Goal: Transaction & Acquisition: Obtain resource

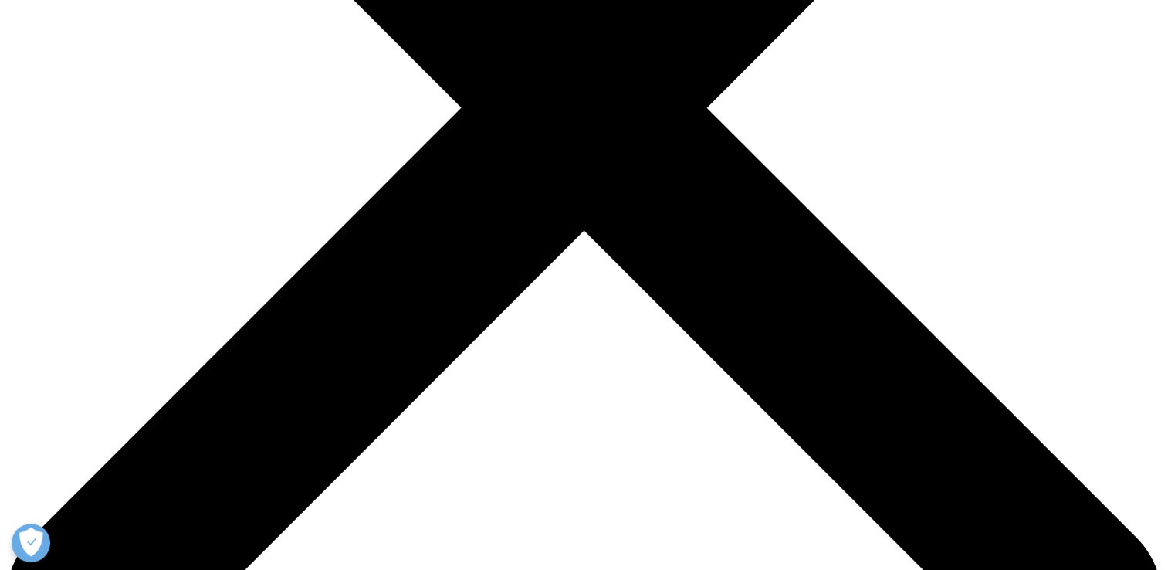
scroll to position [556, 0]
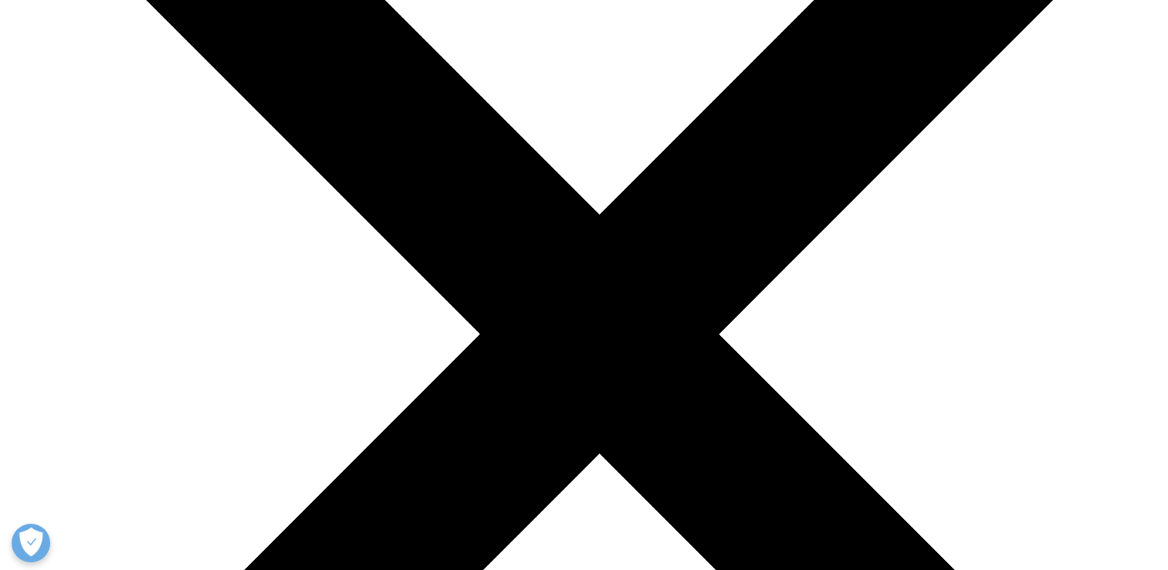
scroll to position [5371, 0]
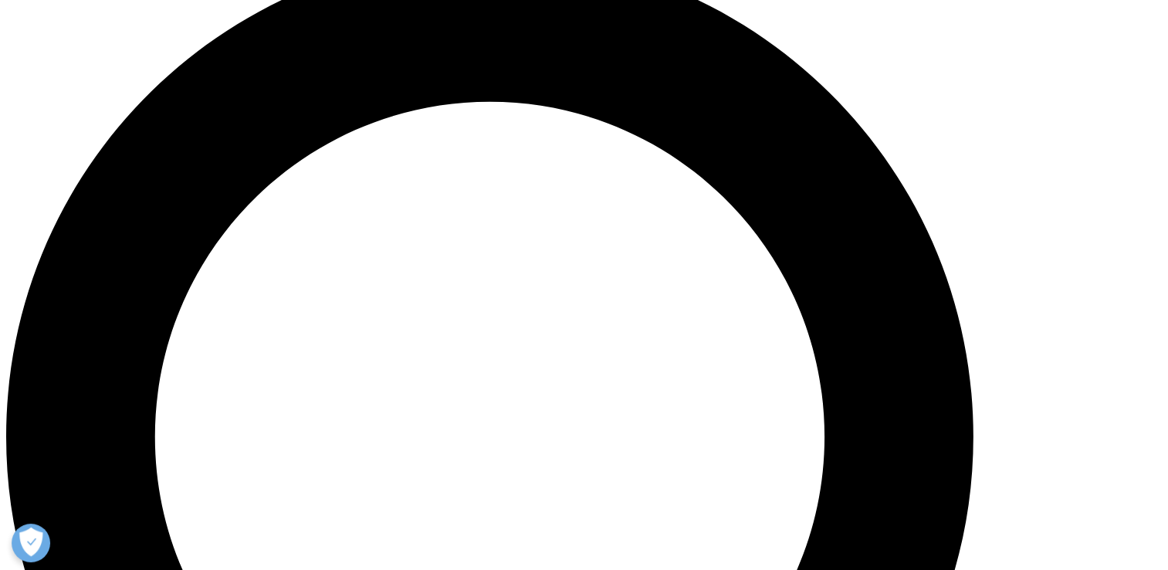
scroll to position [1235, 0]
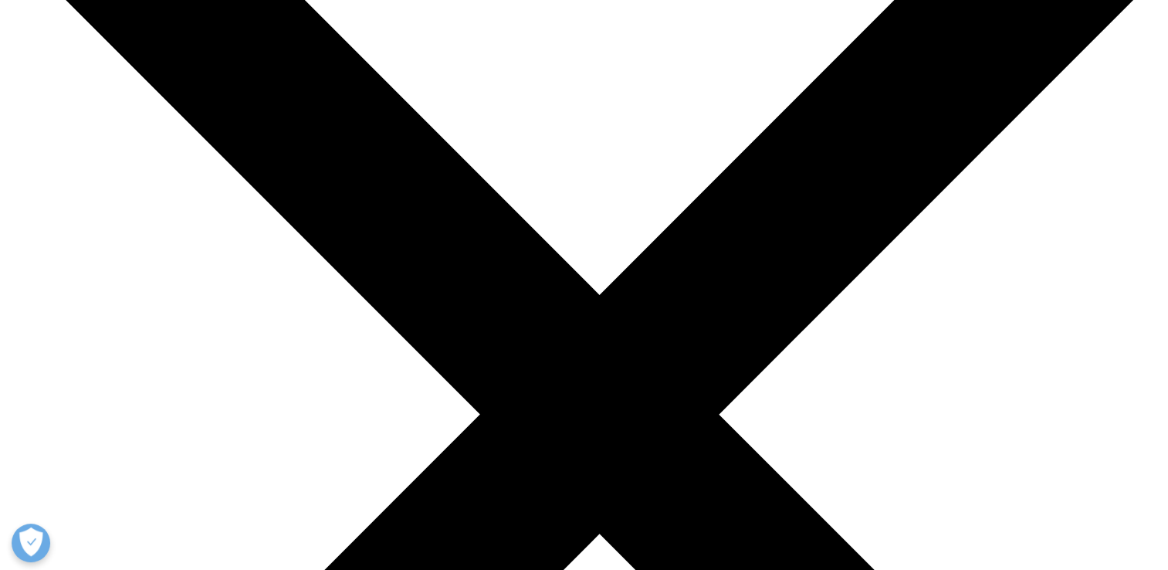
scroll to position [5124, 0]
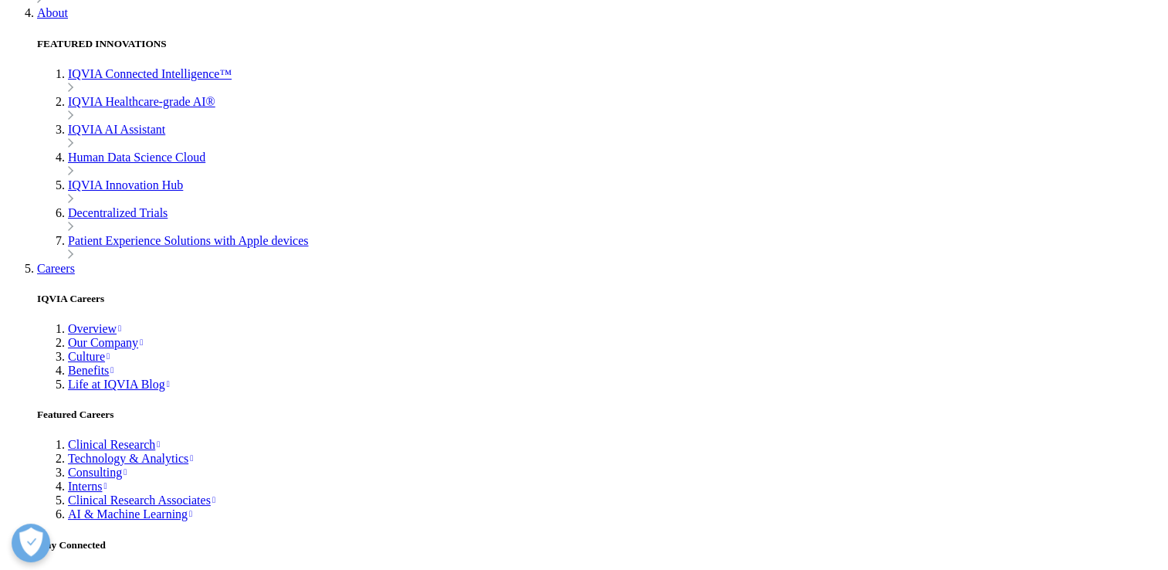
scroll to position [4723, 0]
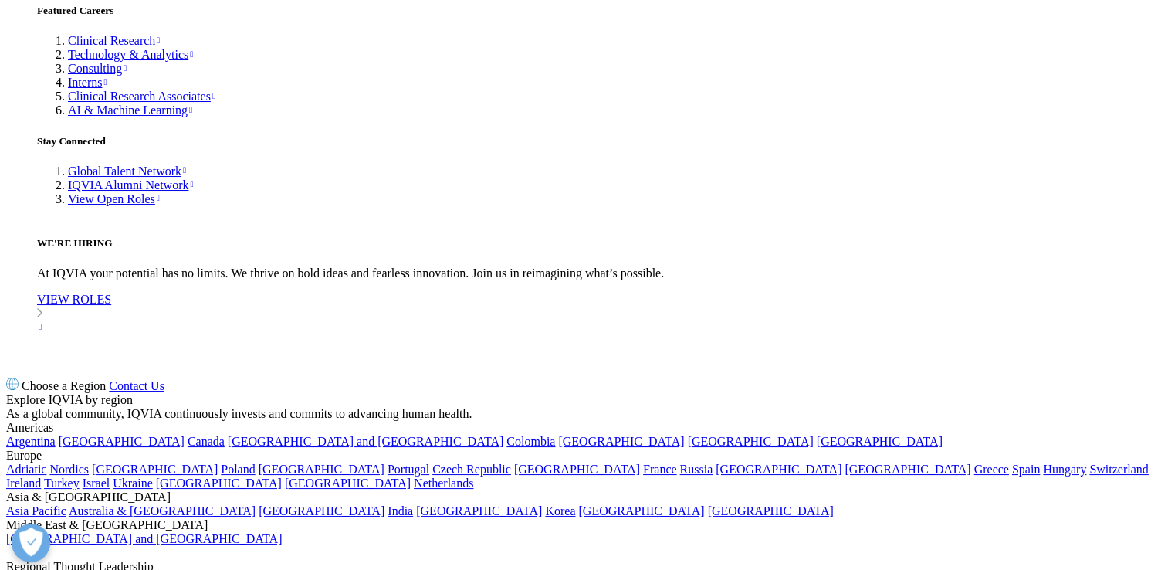
scroll to position [5093, 0]
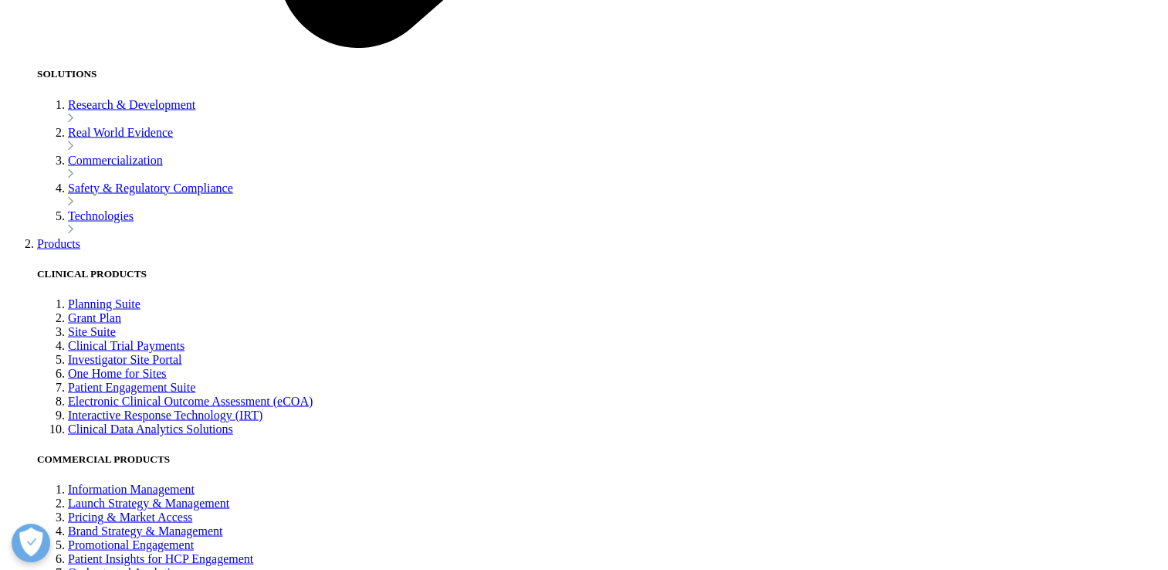
scroll to position [2963, 0]
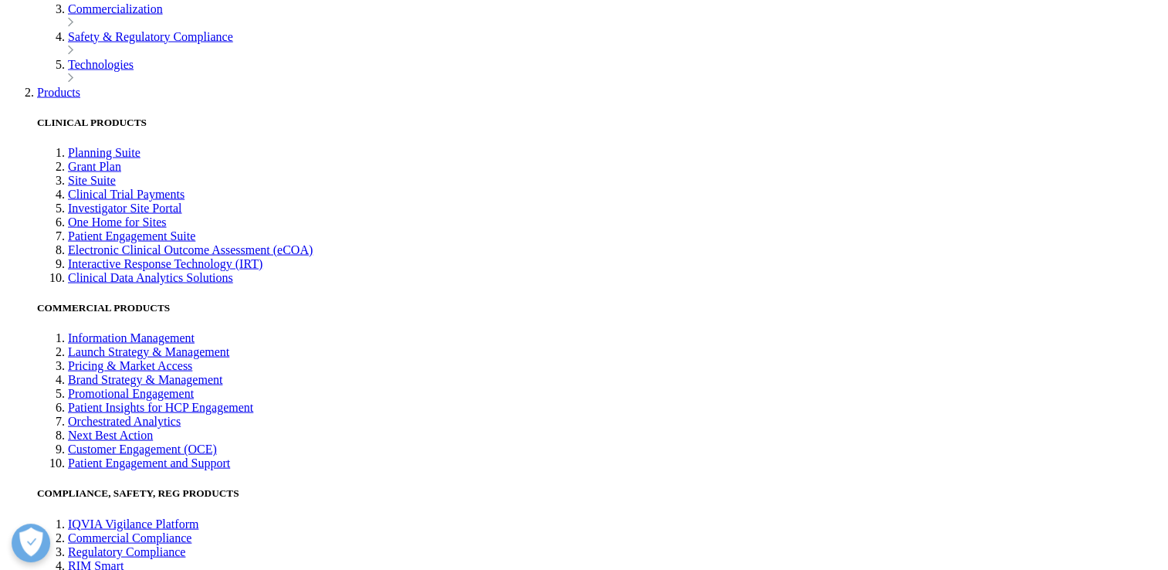
scroll to position [3118, 0]
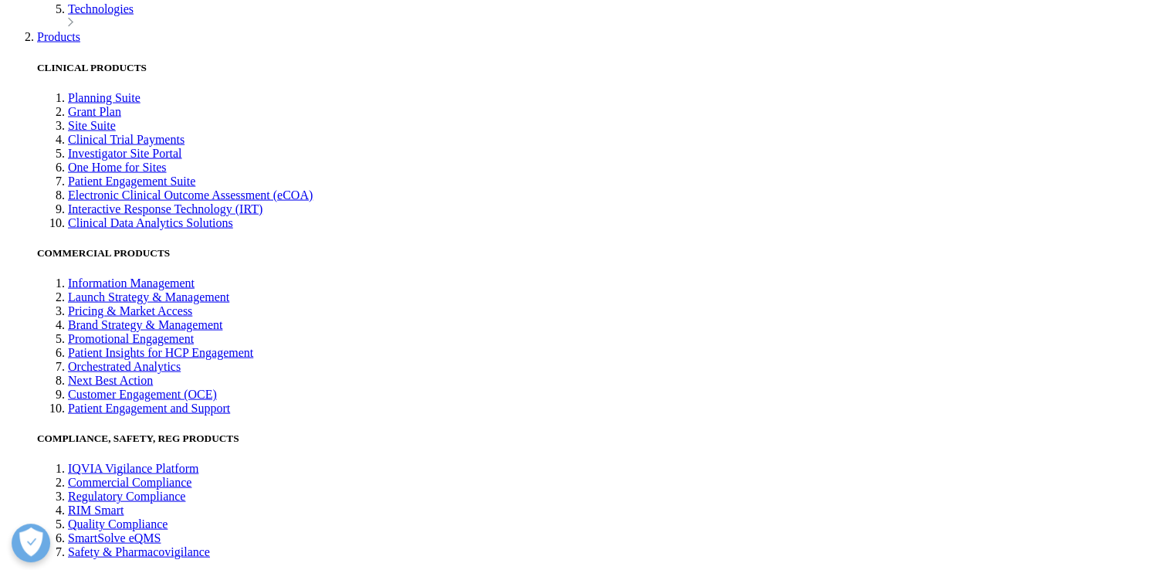
scroll to position [3179, 0]
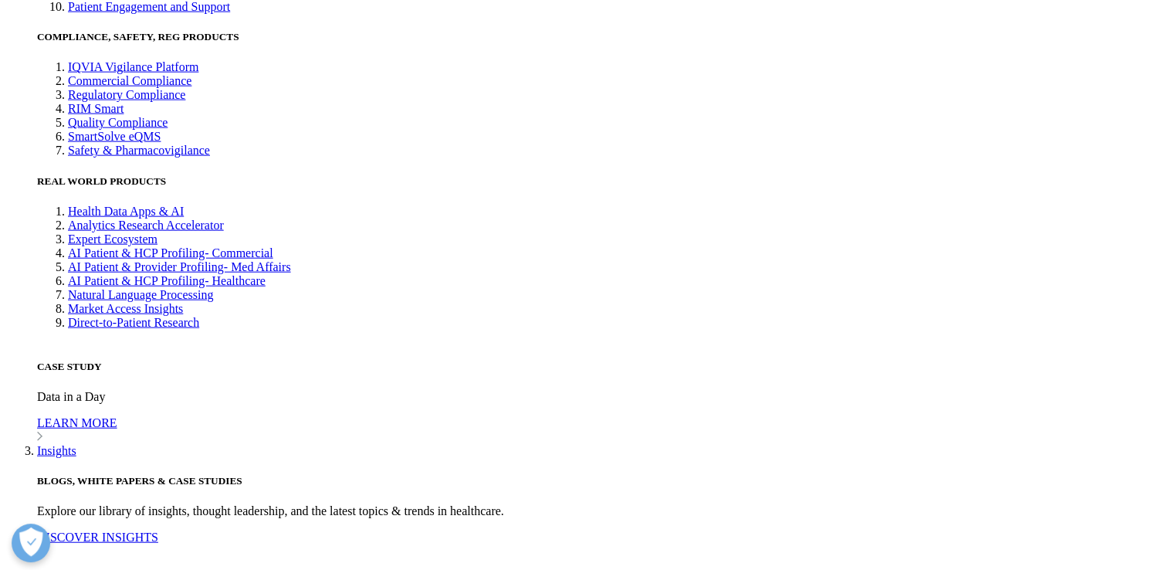
scroll to position [3581, 0]
drag, startPoint x: 145, startPoint y: 98, endPoint x: 318, endPoint y: 165, distance: 185.4
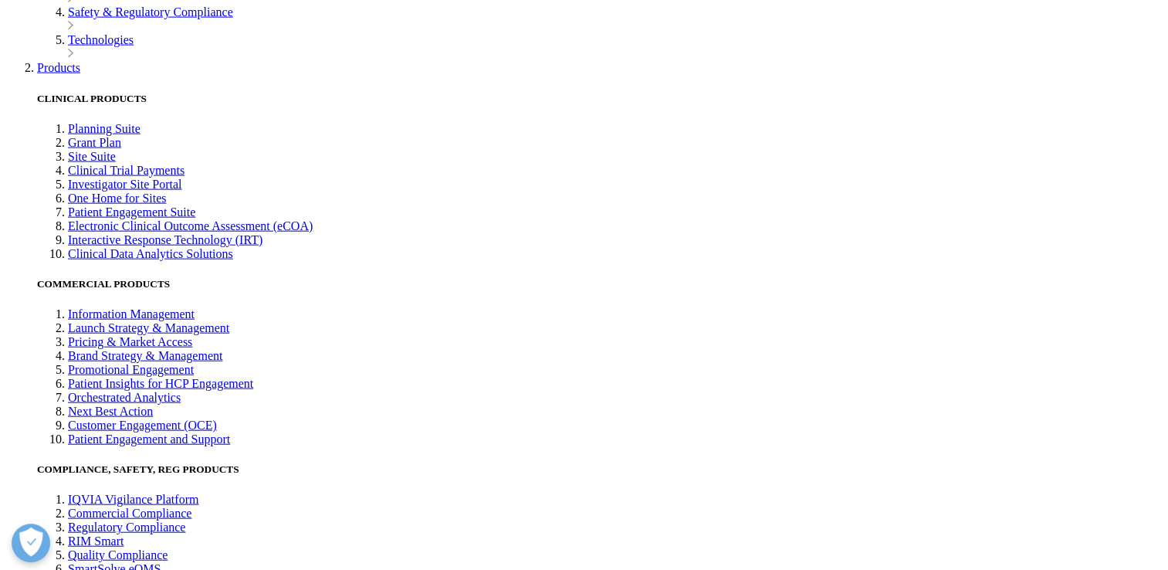
drag, startPoint x: 135, startPoint y: 64, endPoint x: 475, endPoint y: 202, distance: 367.3
copy div "lobal growth will continue to be driven by new and existing brands in leading d…"
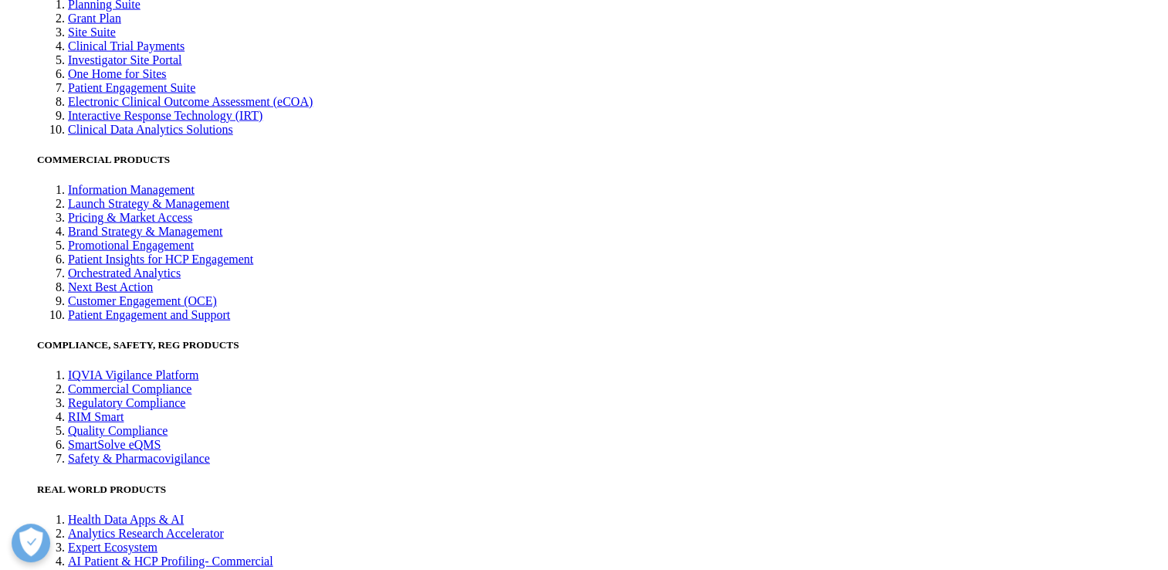
scroll to position [3704, 0]
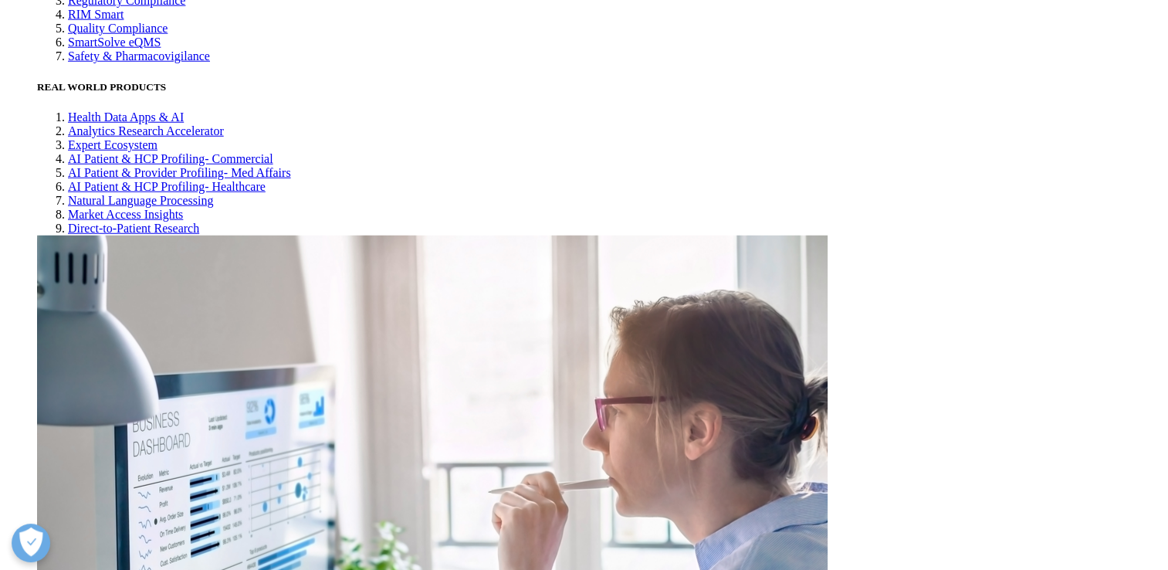
scroll to position [4198, 0]
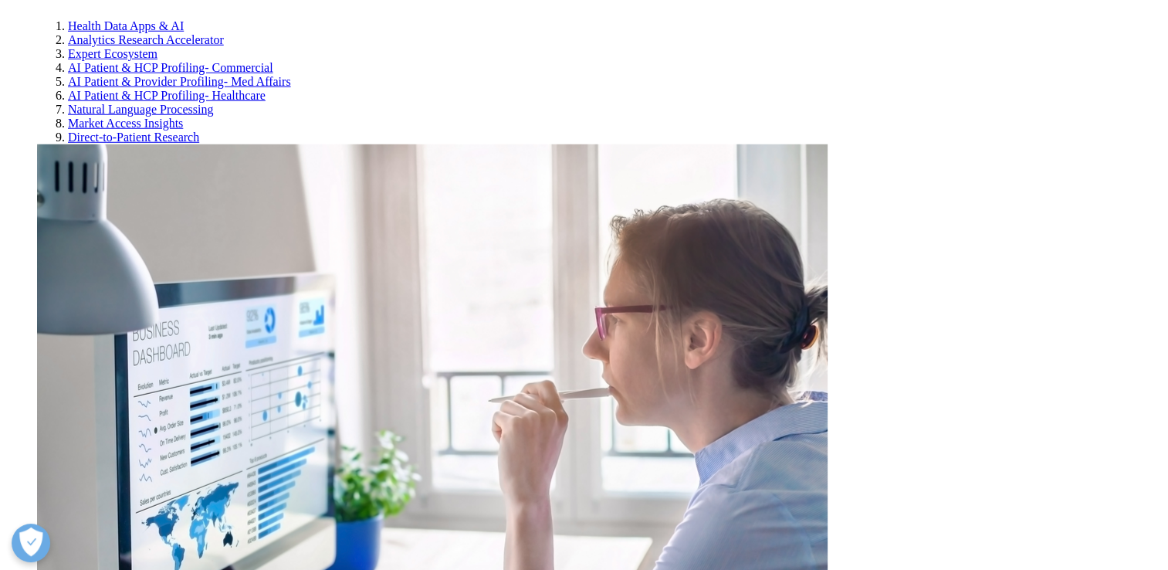
drag, startPoint x: 127, startPoint y: 96, endPoint x: 245, endPoint y: 269, distance: 209.8
copy div "Spending and volume growth are following diverging trends by region. Regions ar…"
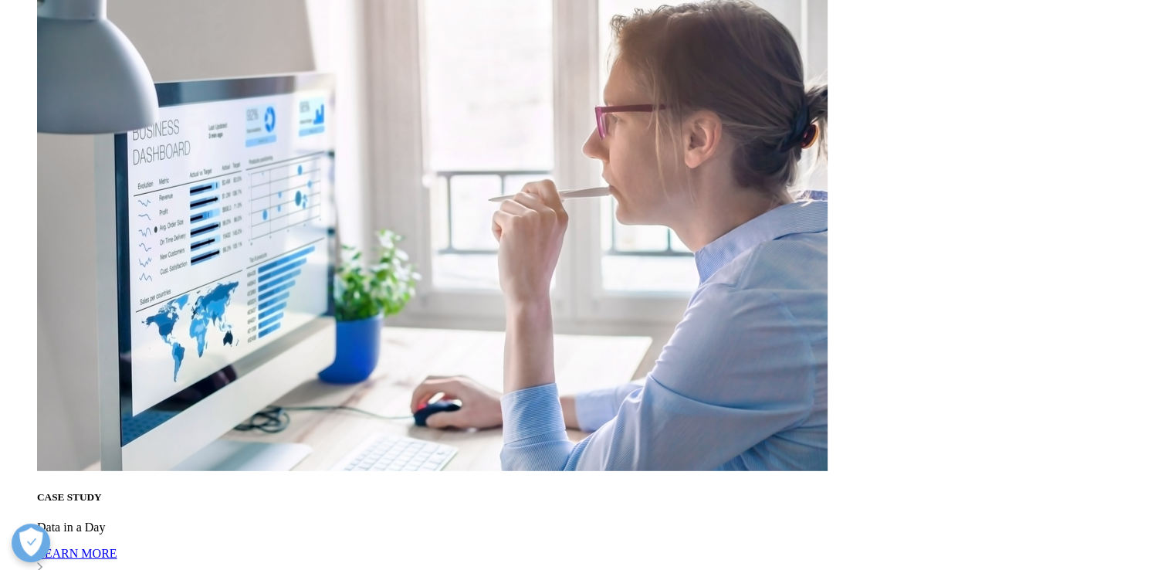
scroll to position [4414, 0]
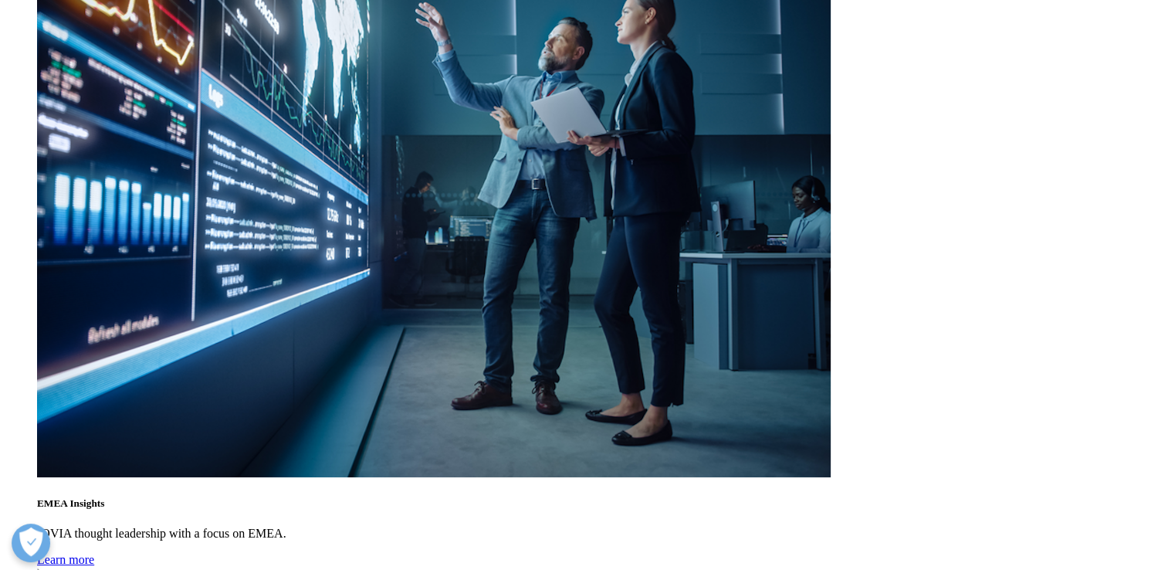
scroll to position [5618, 0]
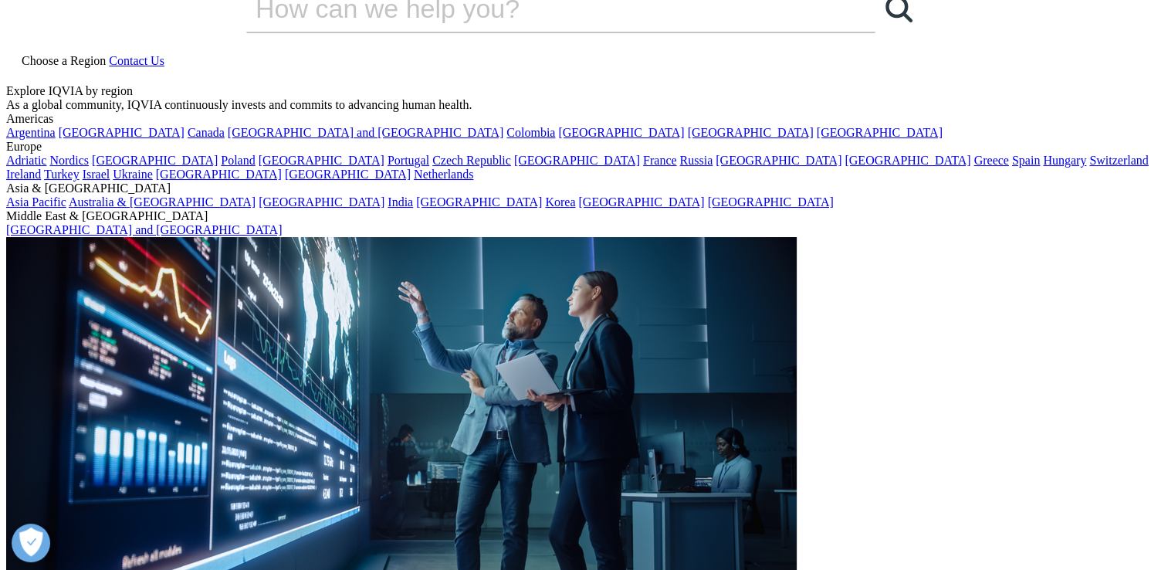
scroll to position [31, 0]
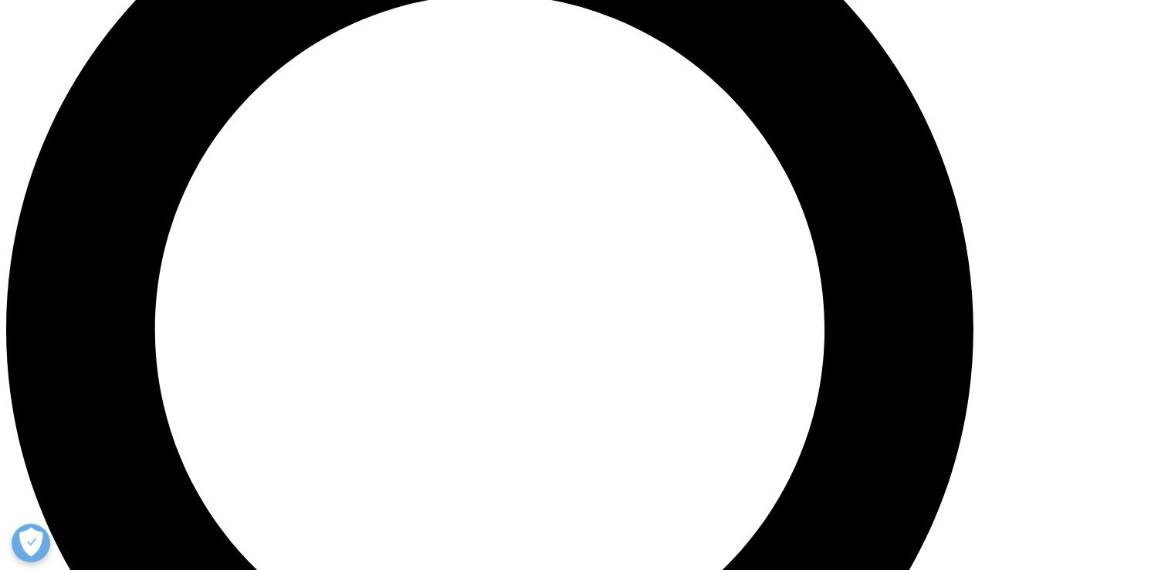
scroll to position [1332, 0]
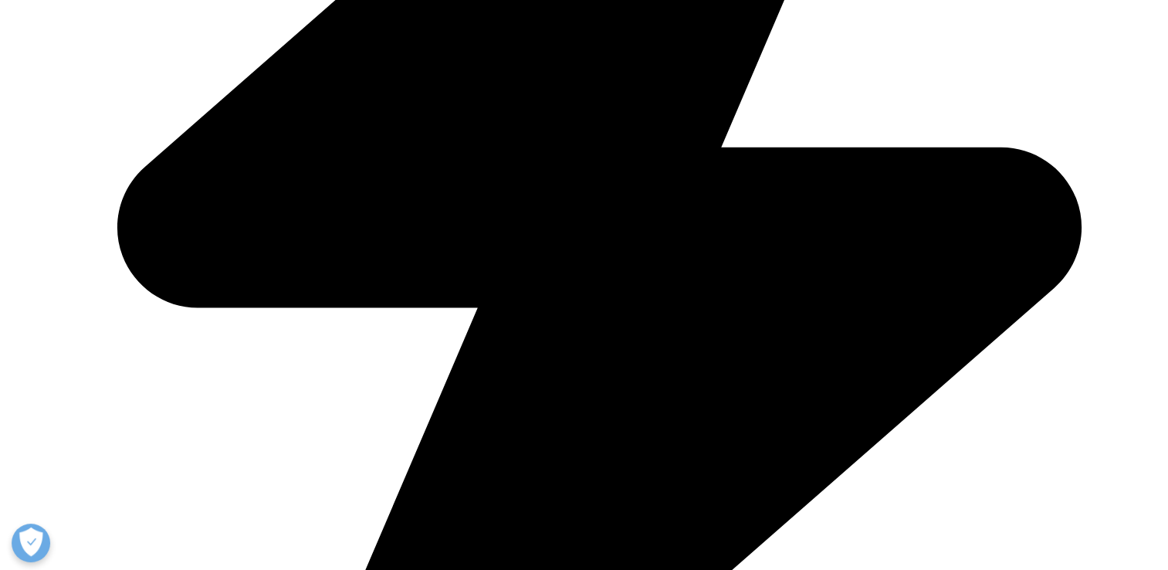
scroll to position [1363, 0]
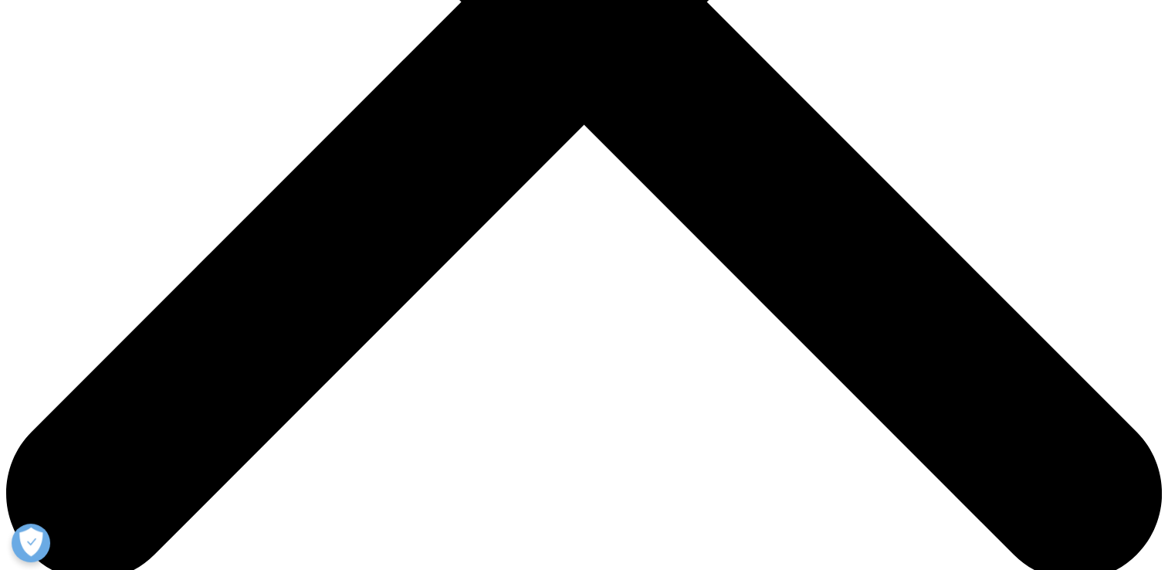
scroll to position [617, 0]
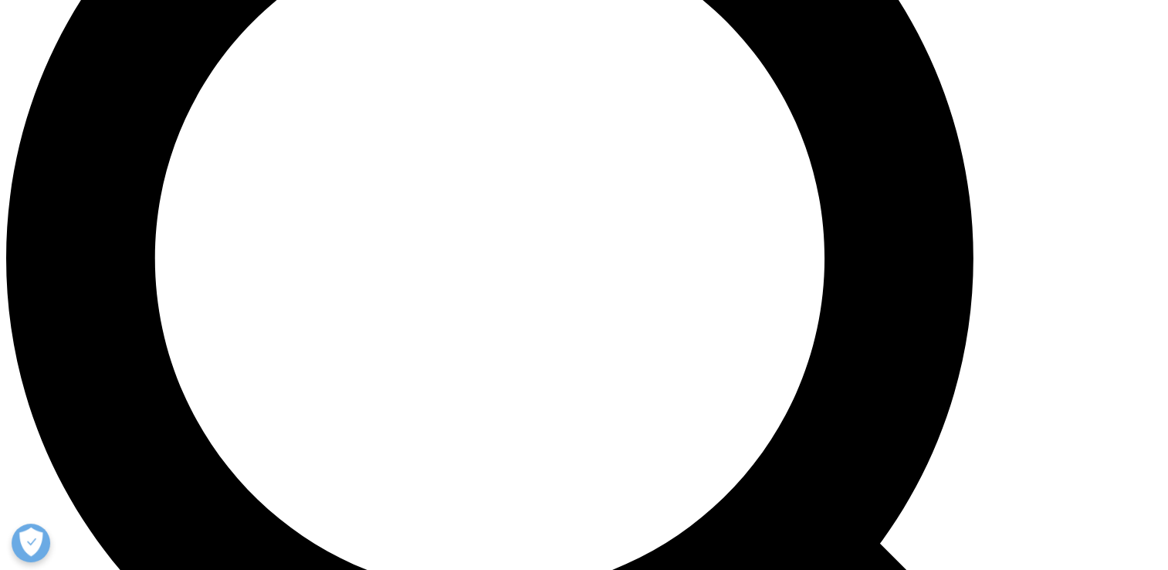
scroll to position [1363, 0]
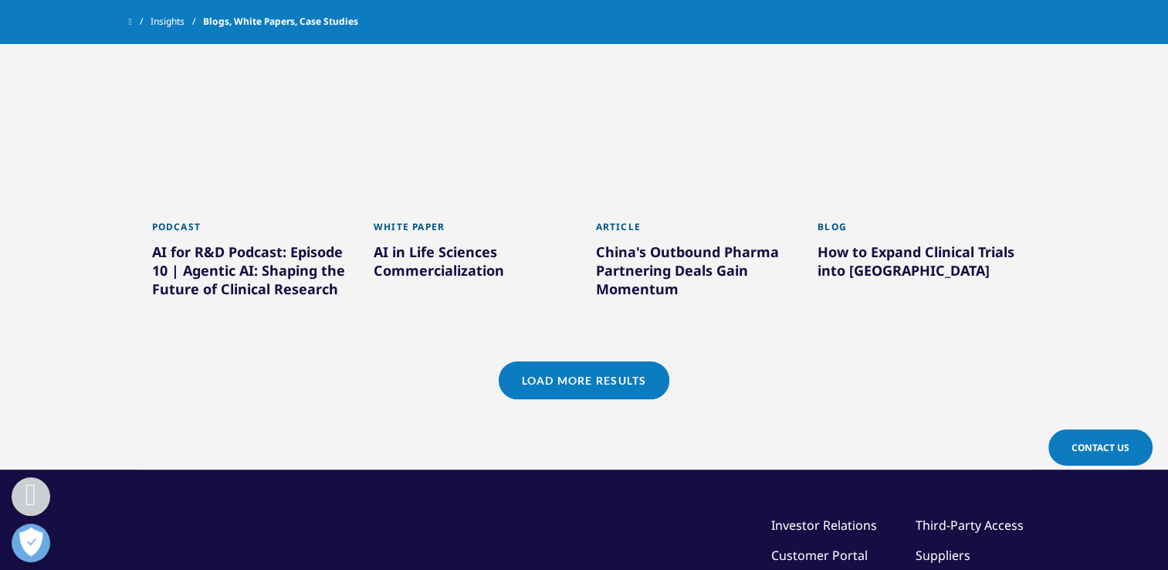
click at [630, 265] on div "China's Outbound Pharma Partnering Deals Gain Momentum" at bounding box center [695, 273] width 199 height 62
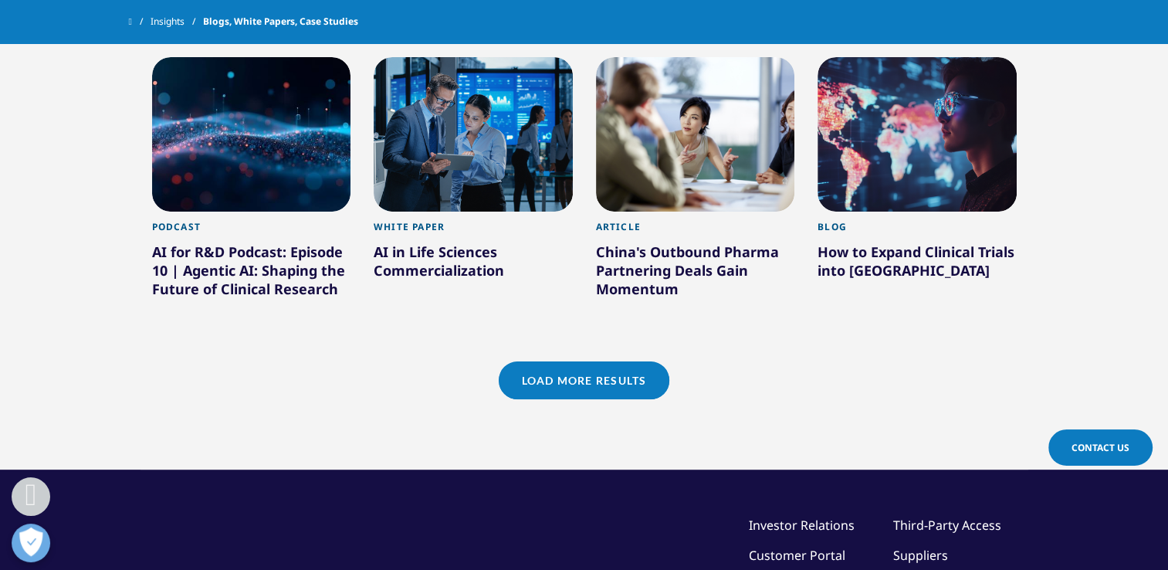
click at [630, 286] on div "China's Outbound Pharma Partnering Deals Gain Momentum" at bounding box center [695, 273] width 199 height 62
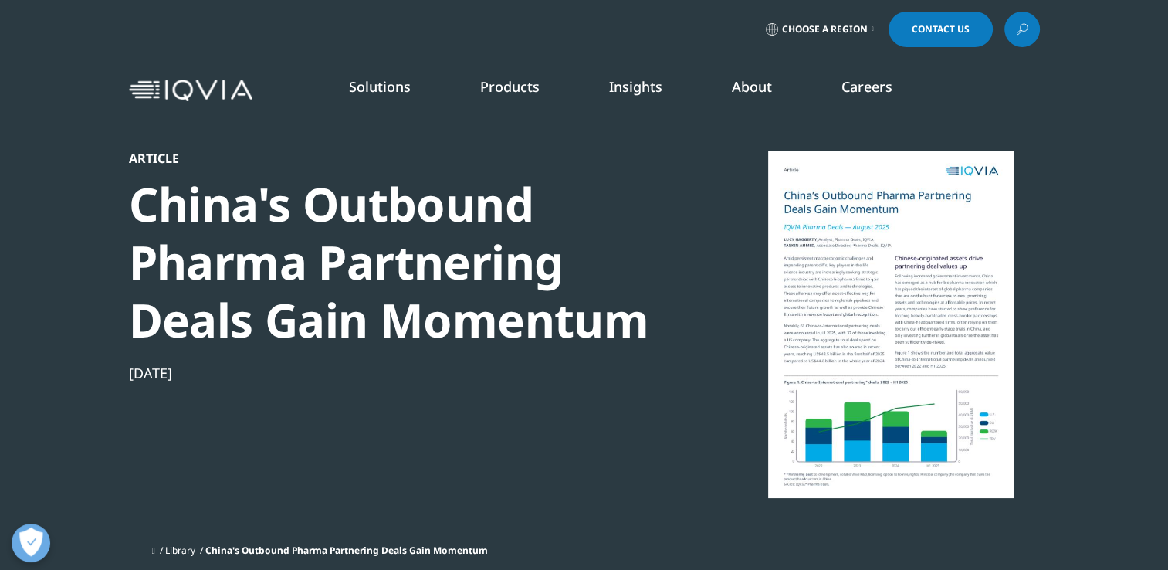
scroll to position [769, 911]
click at [589, 51] on div "Choose a Region Contact Us" at bounding box center [584, 29] width 1168 height 59
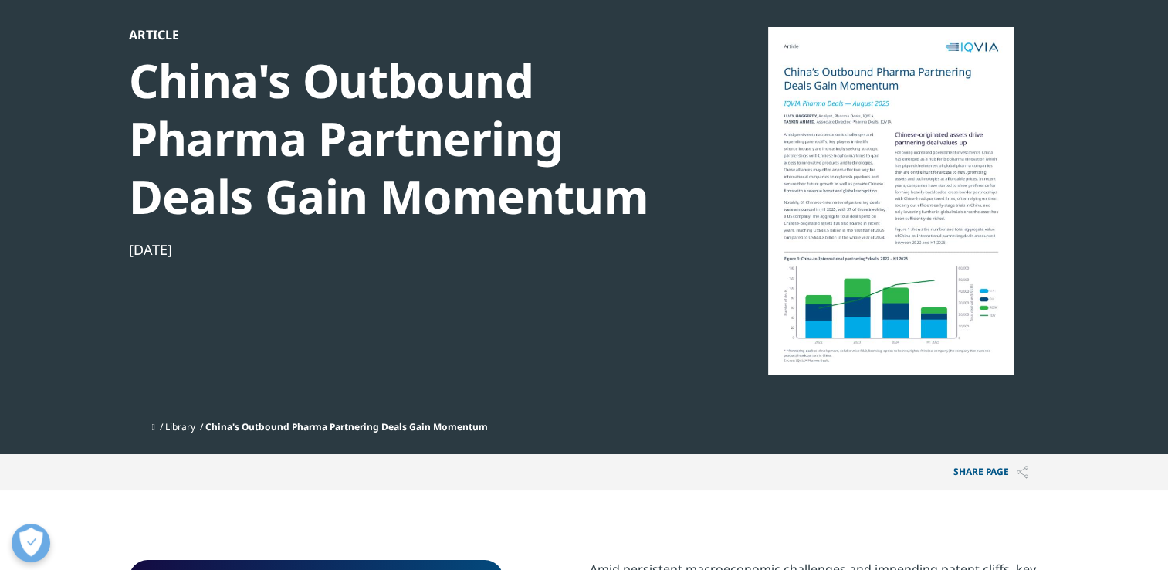
scroll to position [93, 0]
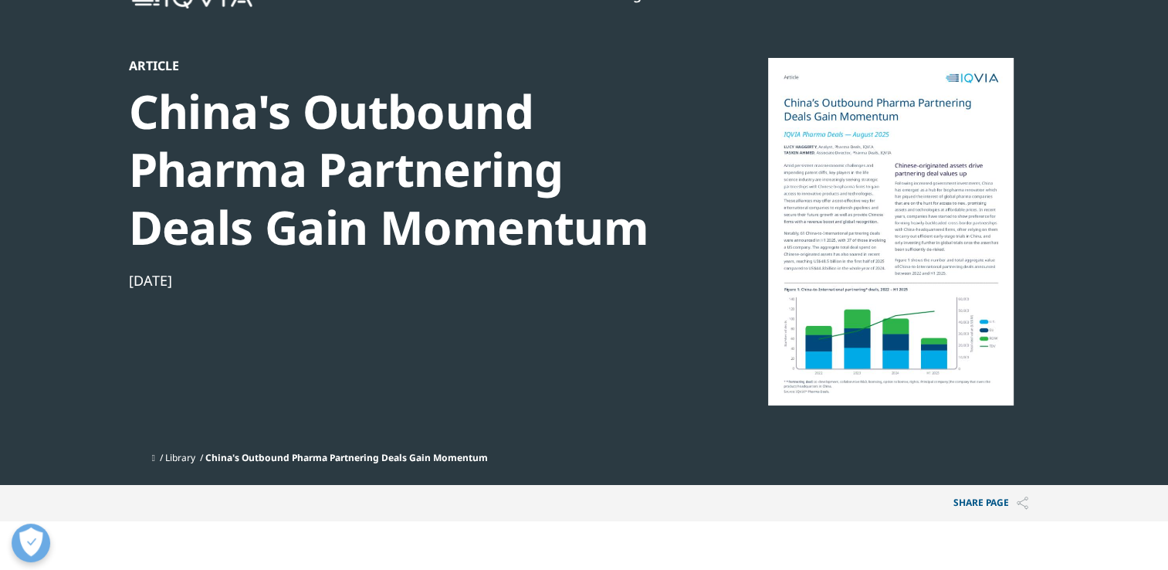
click at [867, 162] on div at bounding box center [891, 231] width 298 height 347
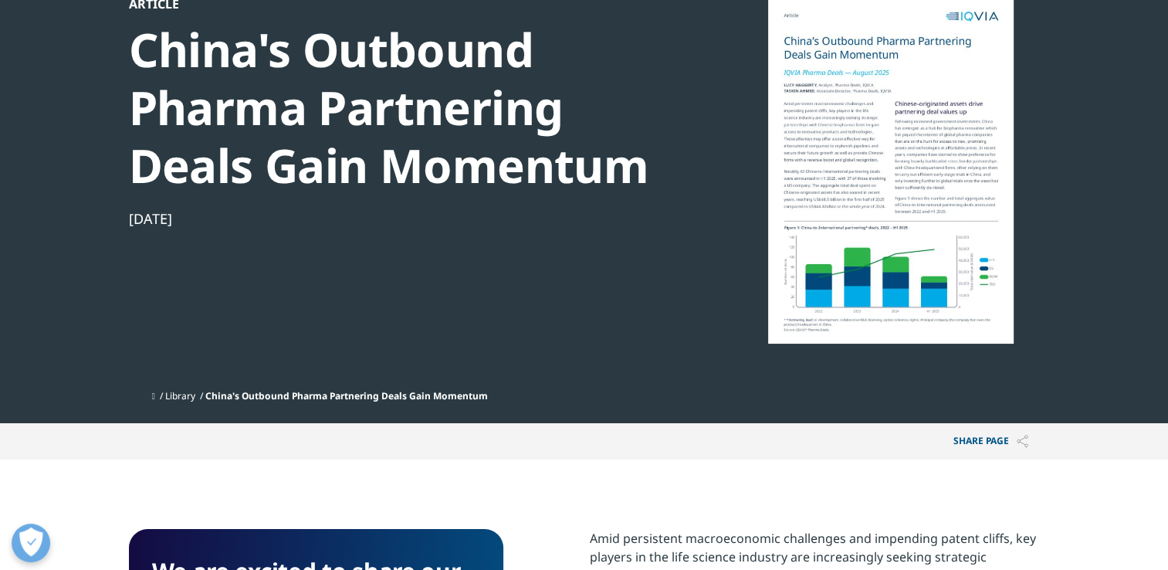
scroll to position [123, 0]
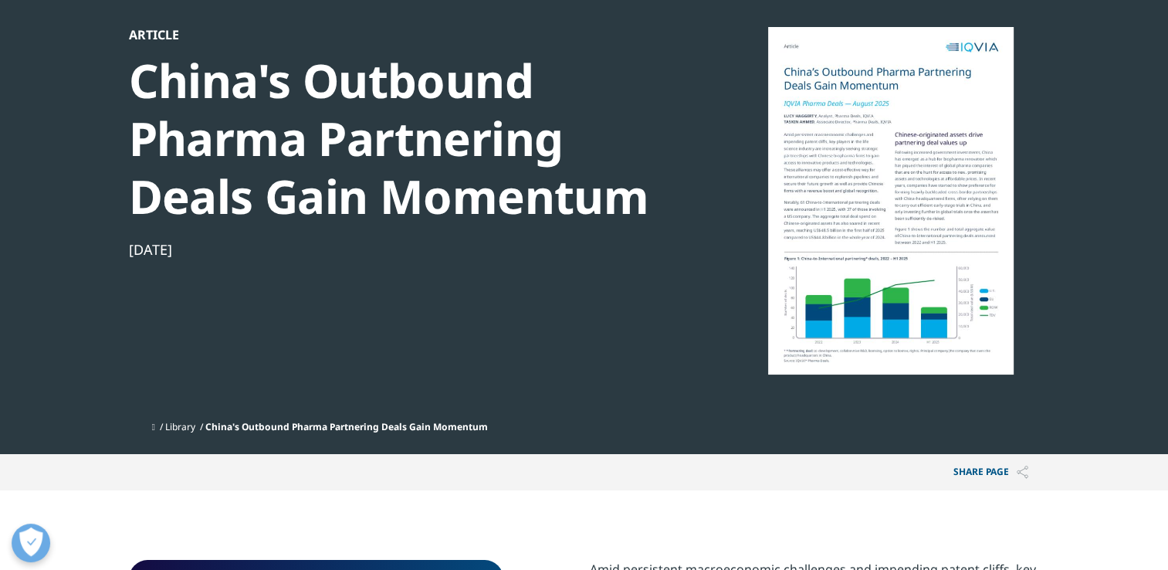
click at [874, 131] on div at bounding box center [891, 200] width 298 height 347
drag, startPoint x: 874, startPoint y: 131, endPoint x: 850, endPoint y: 130, distance: 23.2
click at [850, 130] on div at bounding box center [891, 200] width 298 height 347
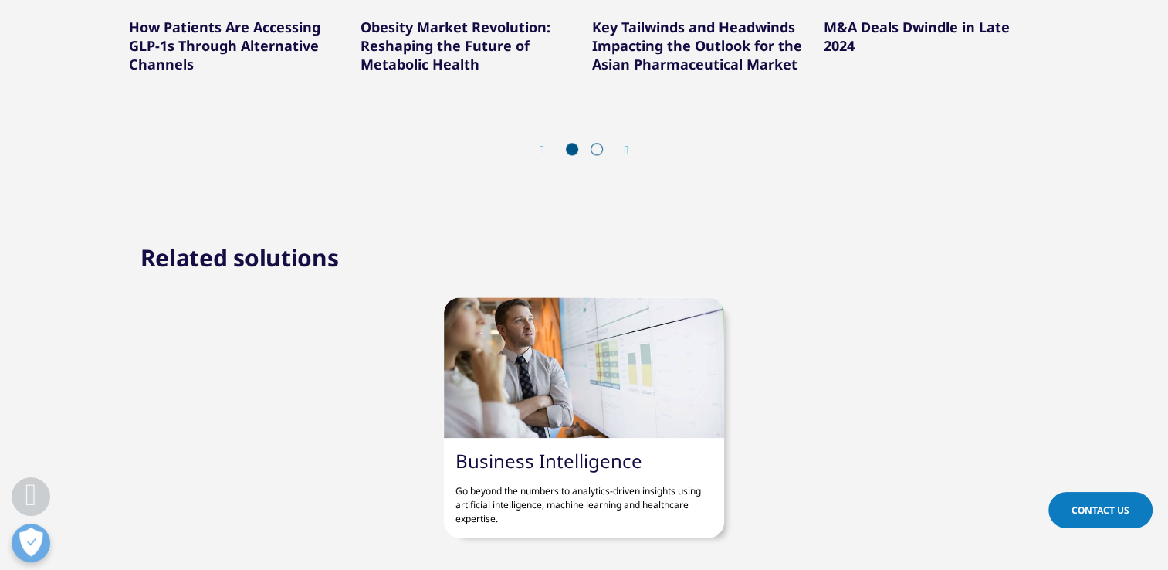
scroll to position [1821, 0]
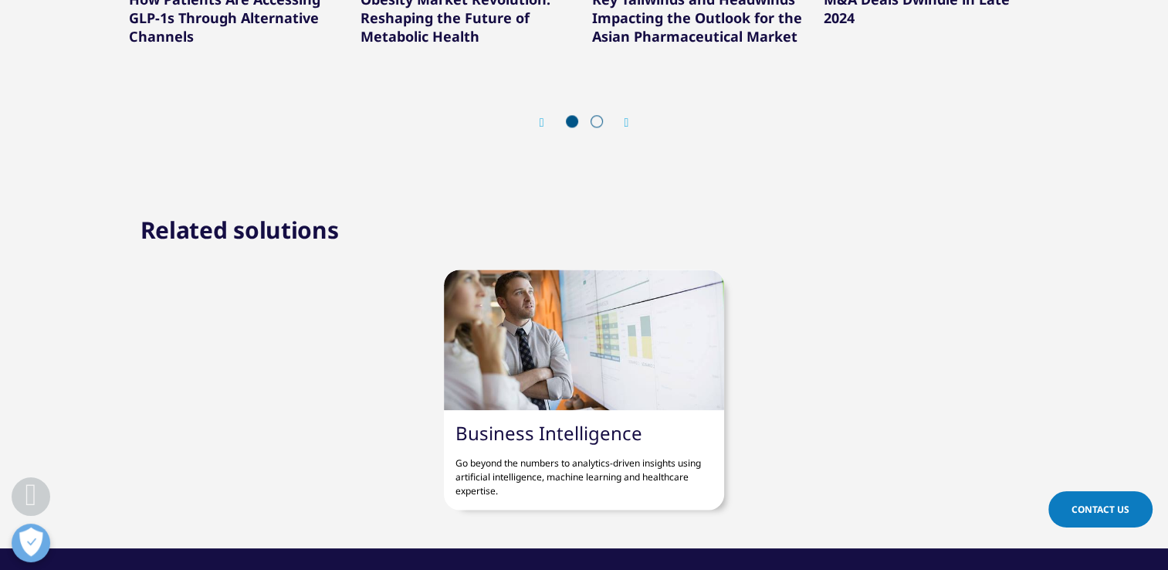
click at [599, 115] on span at bounding box center [596, 121] width 12 height 12
click at [624, 117] on icon "Next slide" at bounding box center [626, 123] width 5 height 12
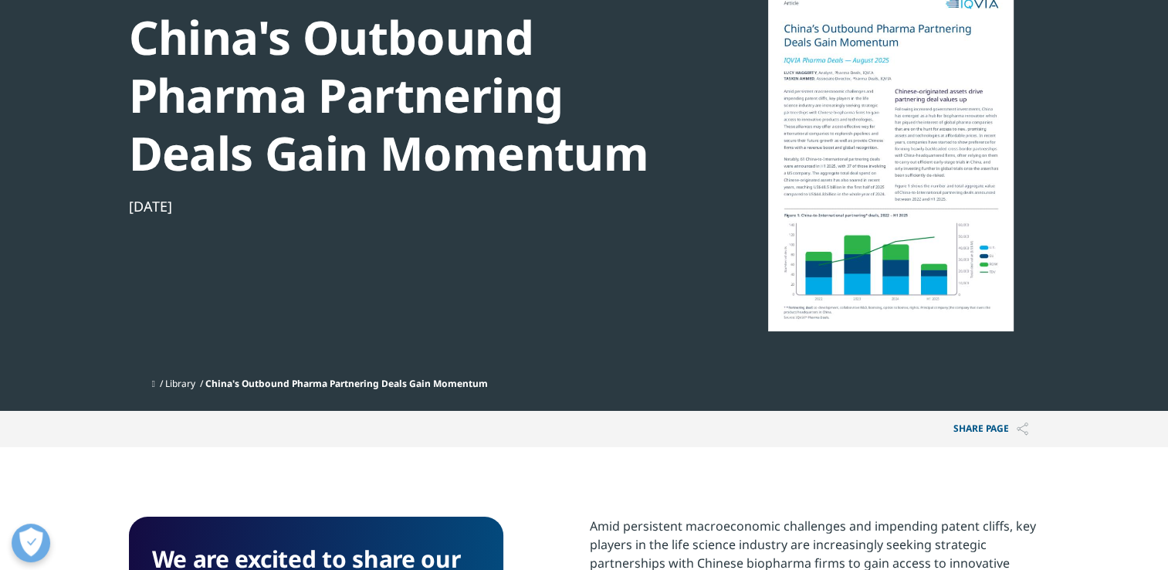
scroll to position [46, 0]
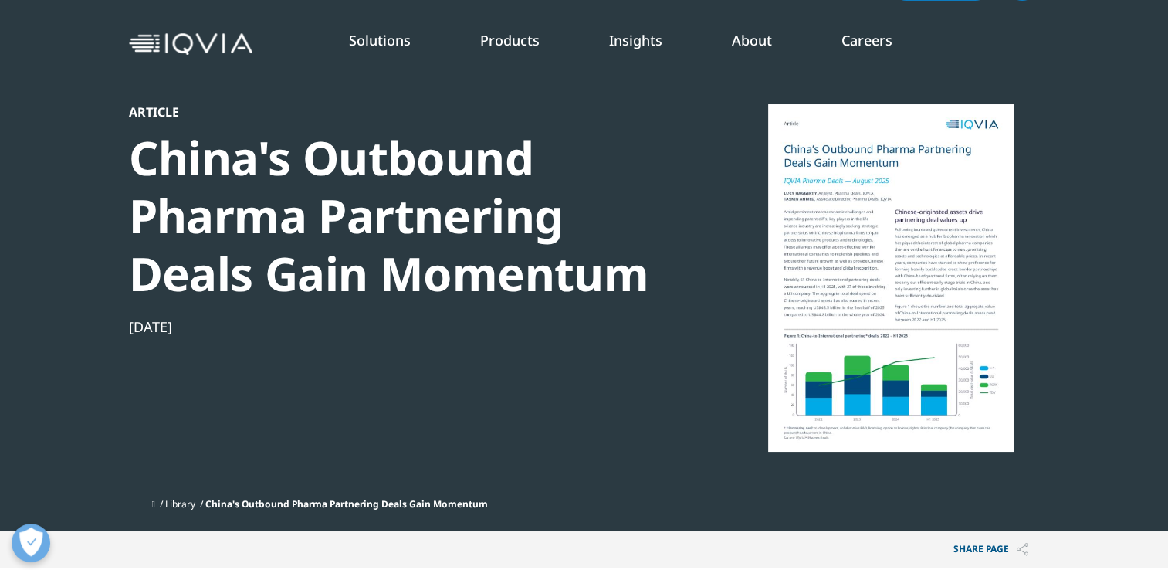
click at [844, 140] on div at bounding box center [891, 277] width 298 height 347
click at [517, 270] on div "China's Outbound Pharma Partnering Deals Gain Momentum" at bounding box center [393, 216] width 529 height 174
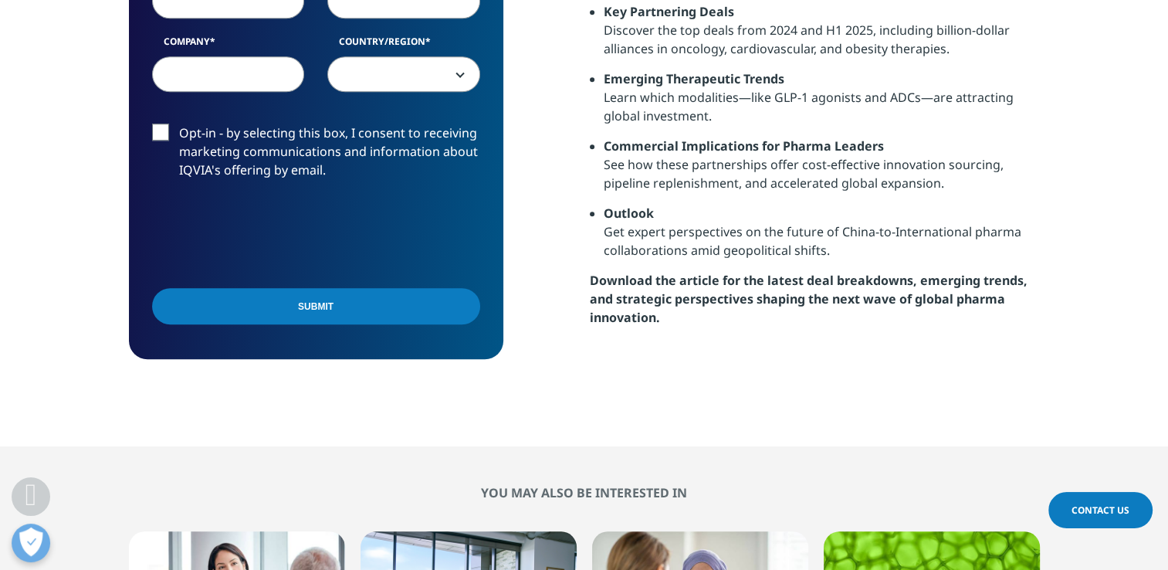
scroll to position [1096, 0]
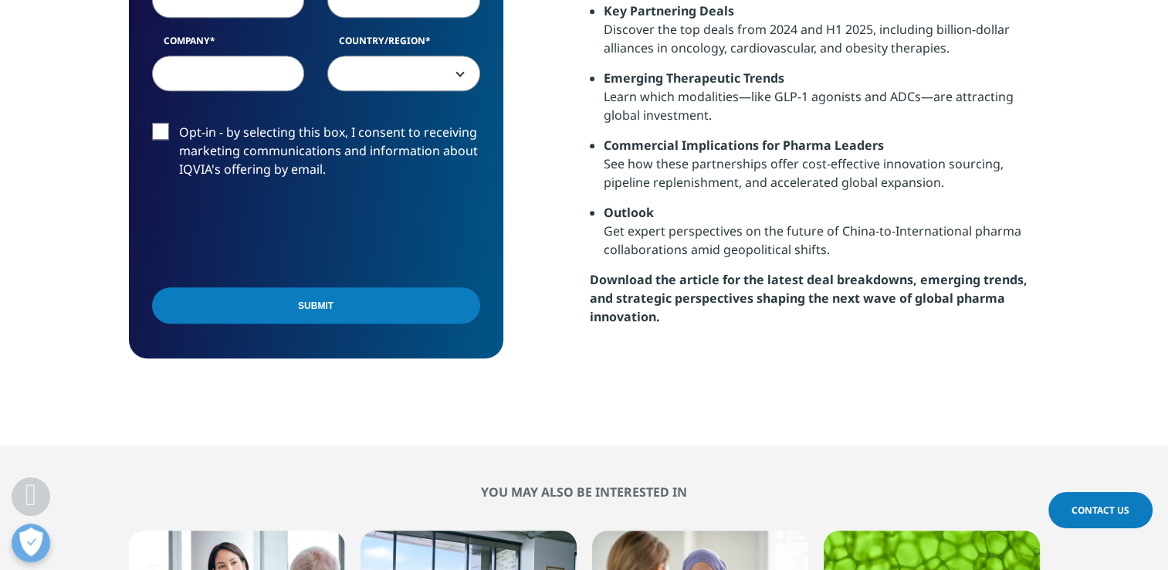
click at [631, 271] on strong "Download the article for the latest deal breakdowns, emerging trends, and strat…" at bounding box center [809, 298] width 438 height 54
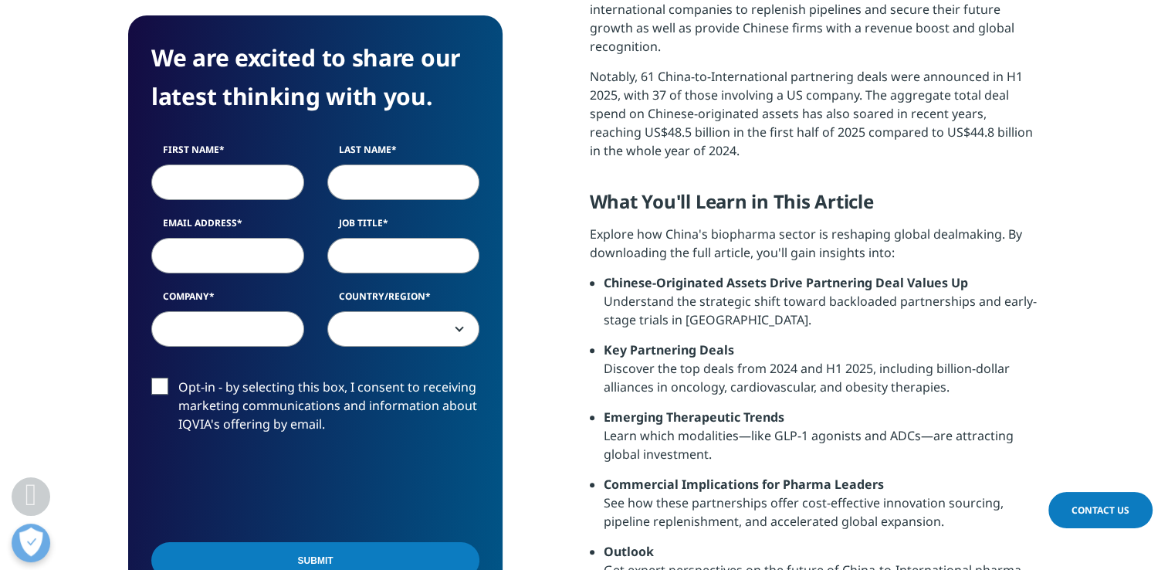
scroll to position [756, 0]
click at [252, 177] on input "First Name" at bounding box center [227, 181] width 153 height 35
type input "Rhenu"
type input "[PERSON_NAME]"
type input "[EMAIL_ADDRESS][DOMAIN_NAME]"
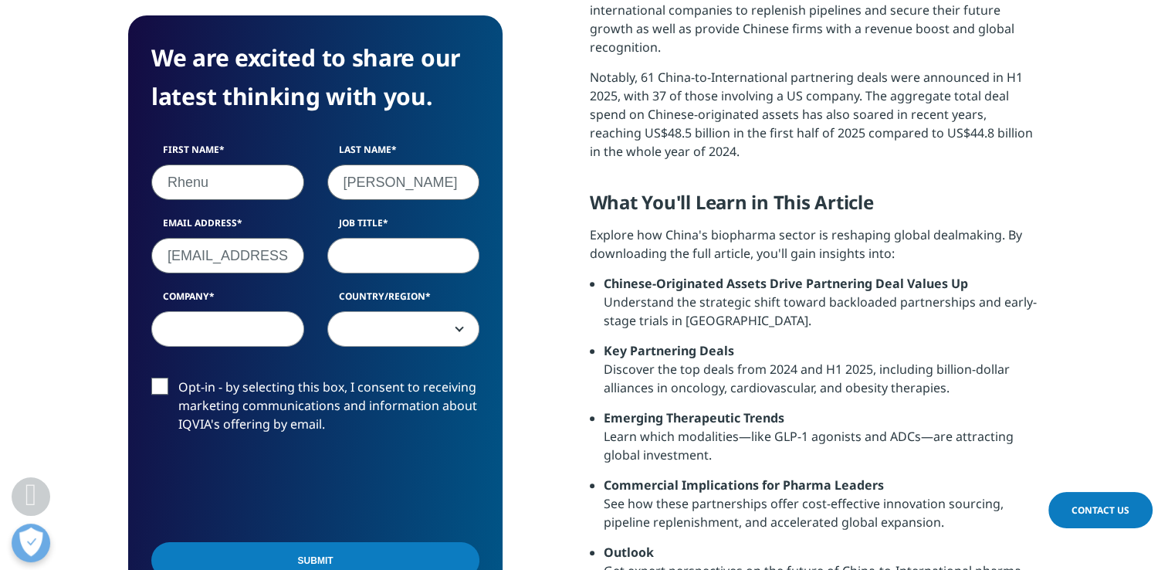
type input "[PERSON_NAME] [PERSON_NAME] (Australia) Limited"
select select "[GEOGRAPHIC_DATA]"
click at [374, 258] on input "Job Title" at bounding box center [403, 255] width 153 height 35
type input "Advisor"
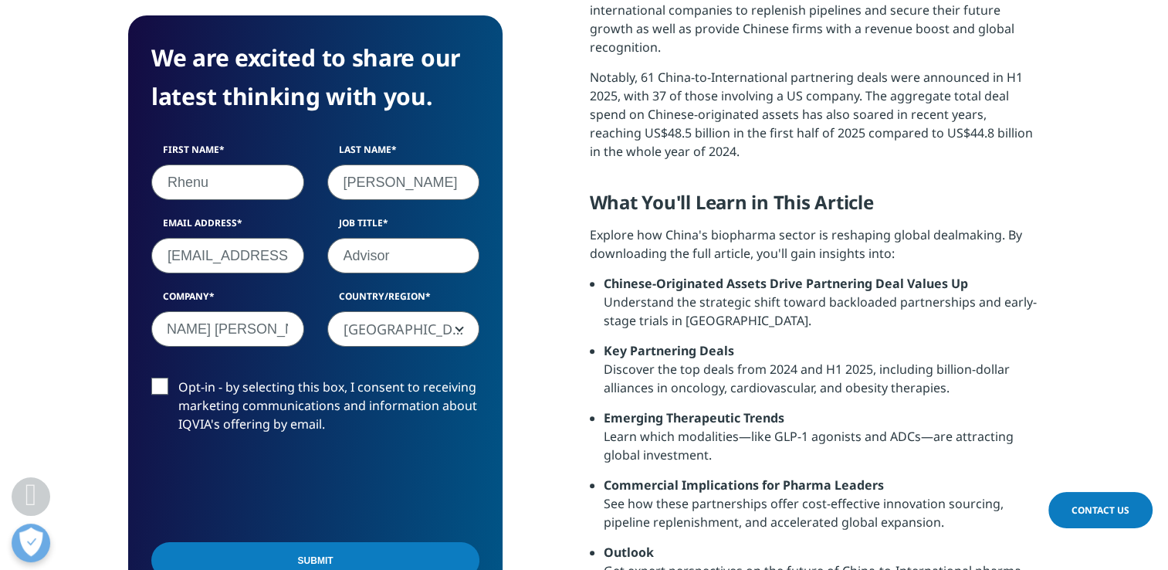
drag, startPoint x: 171, startPoint y: 329, endPoint x: 543, endPoint y: 359, distance: 373.9
click at [543, 359] on div "We are excited to share our latest thinking with you. First Name [GEOGRAPHIC_DA…" at bounding box center [584, 321] width 911 height 789
type input "Invest [GEOGRAPHIC_DATA]"
click at [528, 361] on div "We are excited to share our latest thinking with you. First Name [GEOGRAPHIC_DA…" at bounding box center [584, 321] width 911 height 789
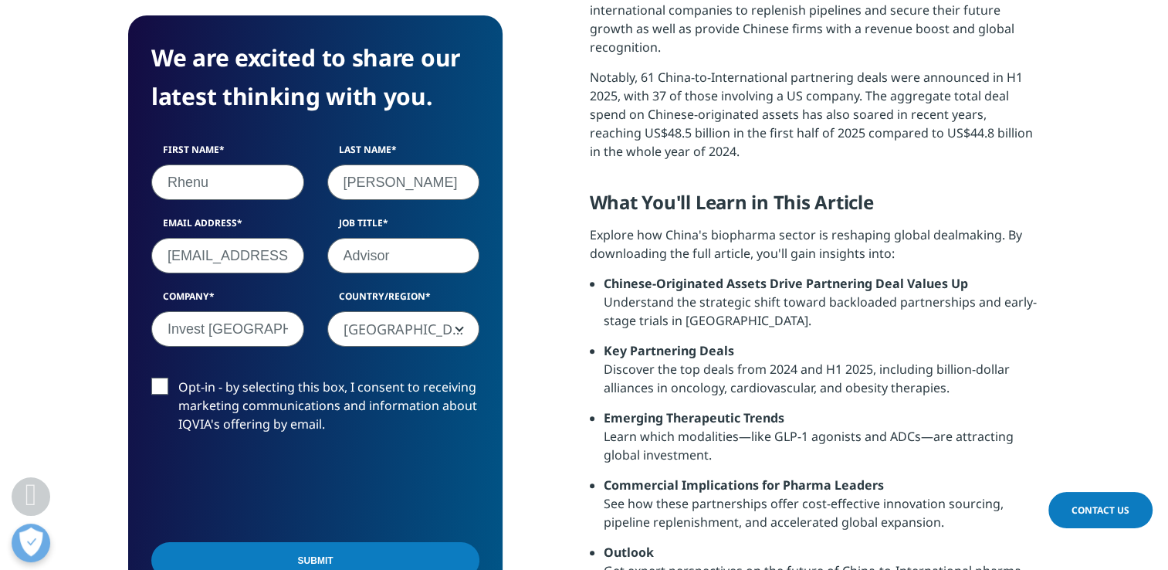
click at [254, 548] on input "Submit" at bounding box center [315, 560] width 328 height 36
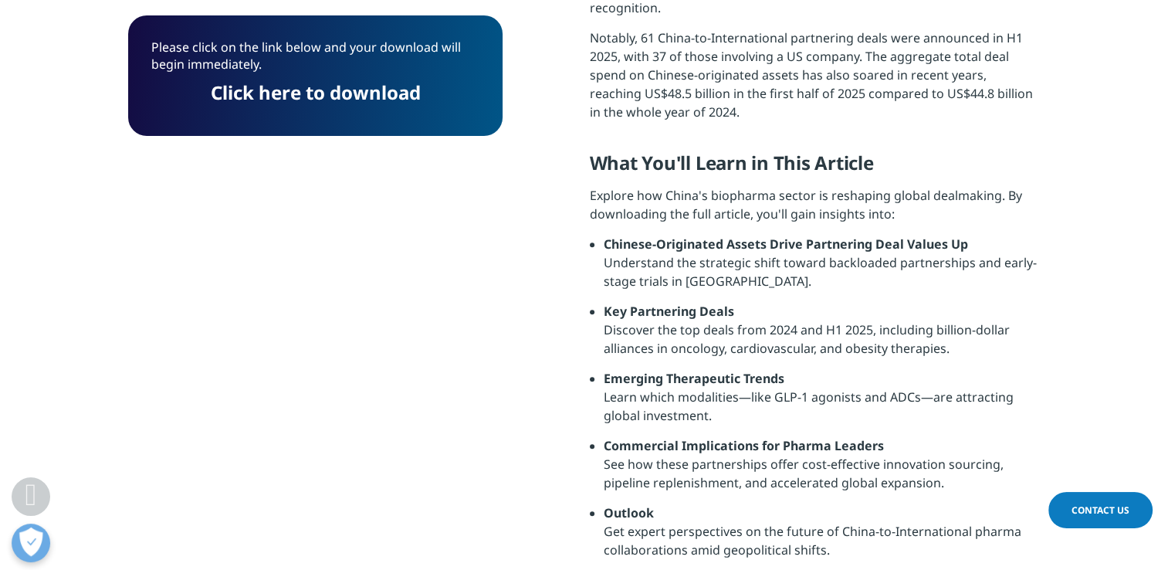
scroll to position [8, 8]
click at [280, 96] on link "Click here to download" at bounding box center [316, 91] width 210 height 25
